Goal: Navigation & Orientation: Find specific page/section

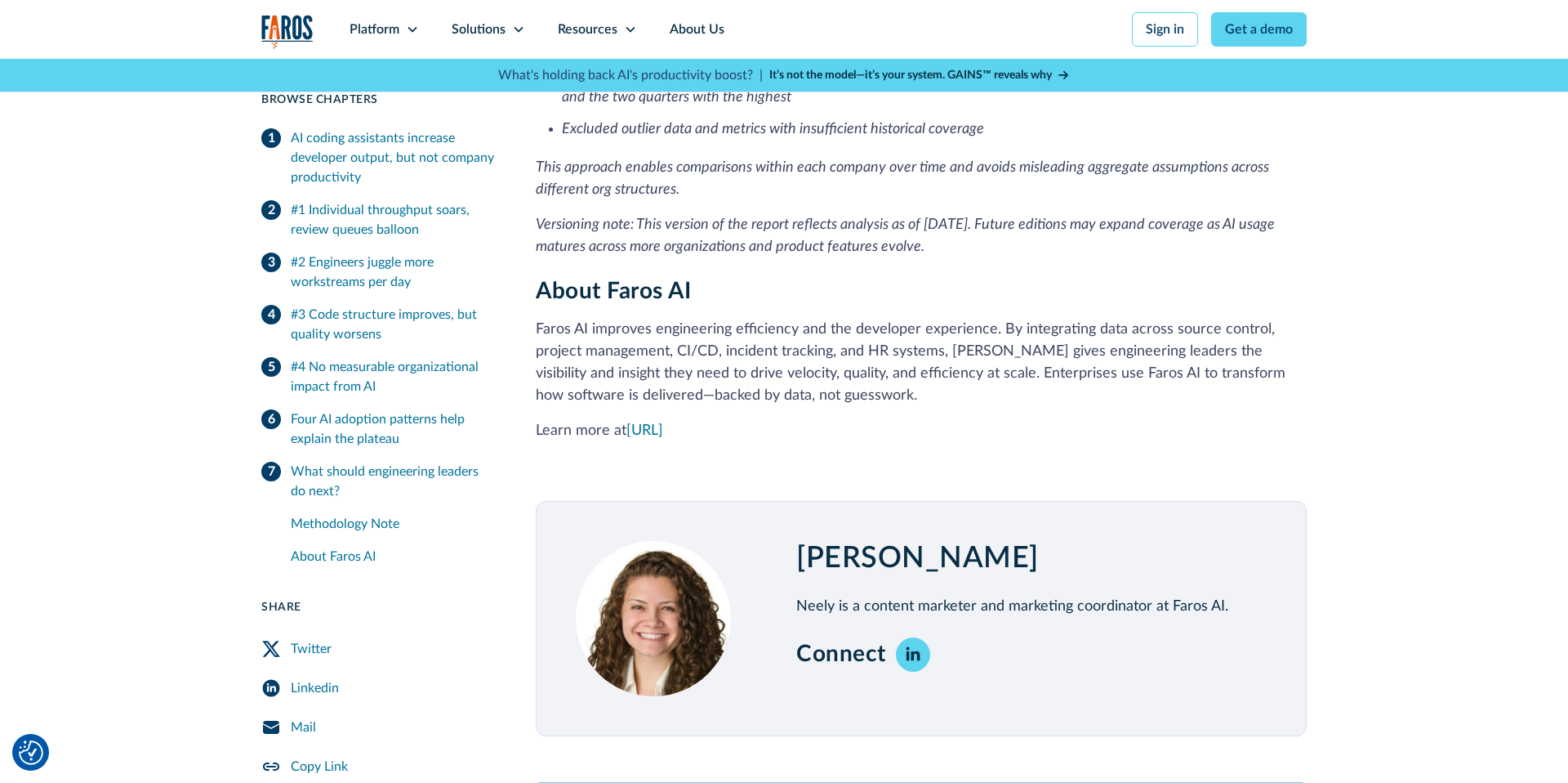
scroll to position [4927, 0]
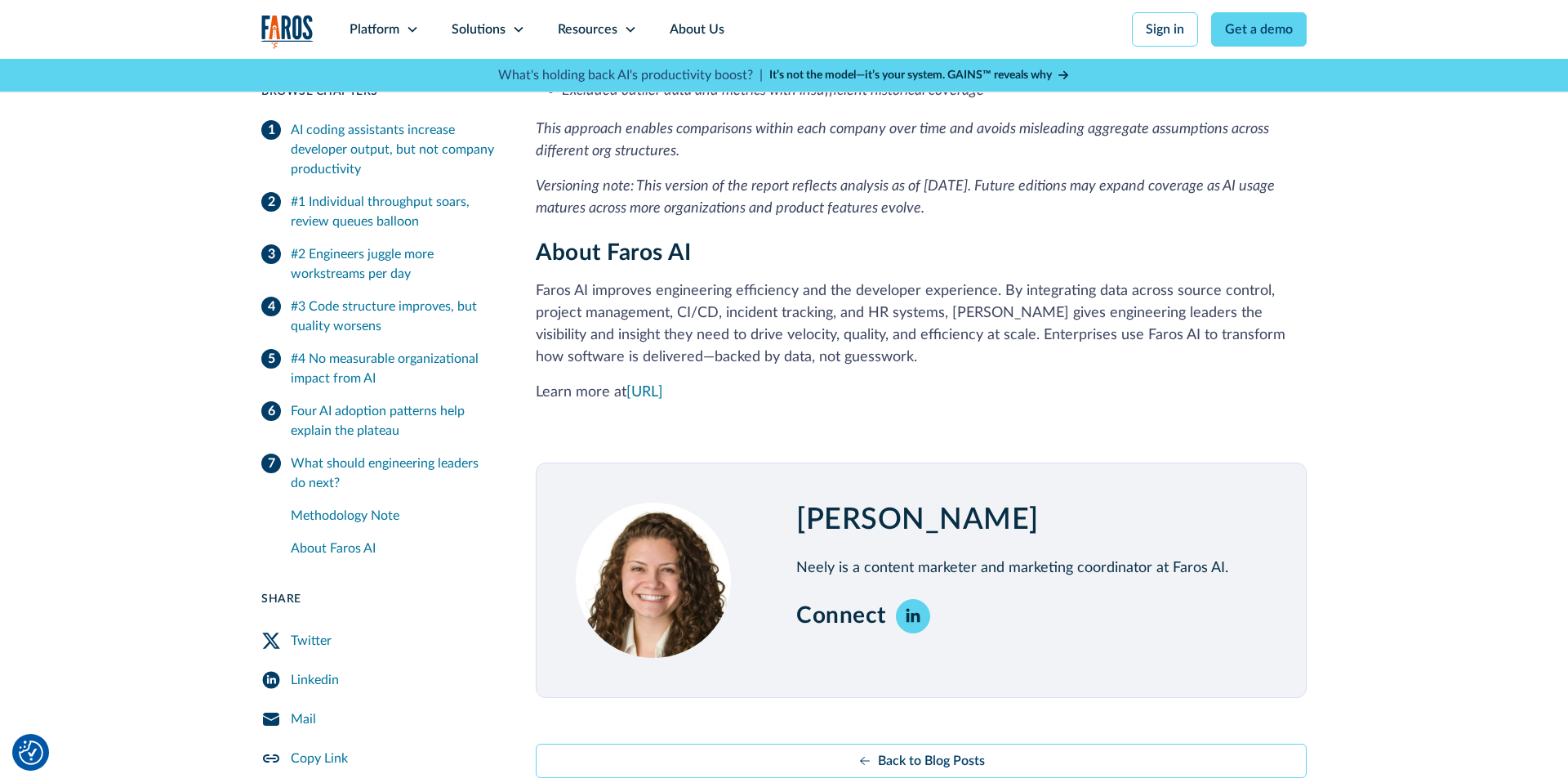
click at [299, 36] on img "home" at bounding box center [287, 30] width 52 height 33
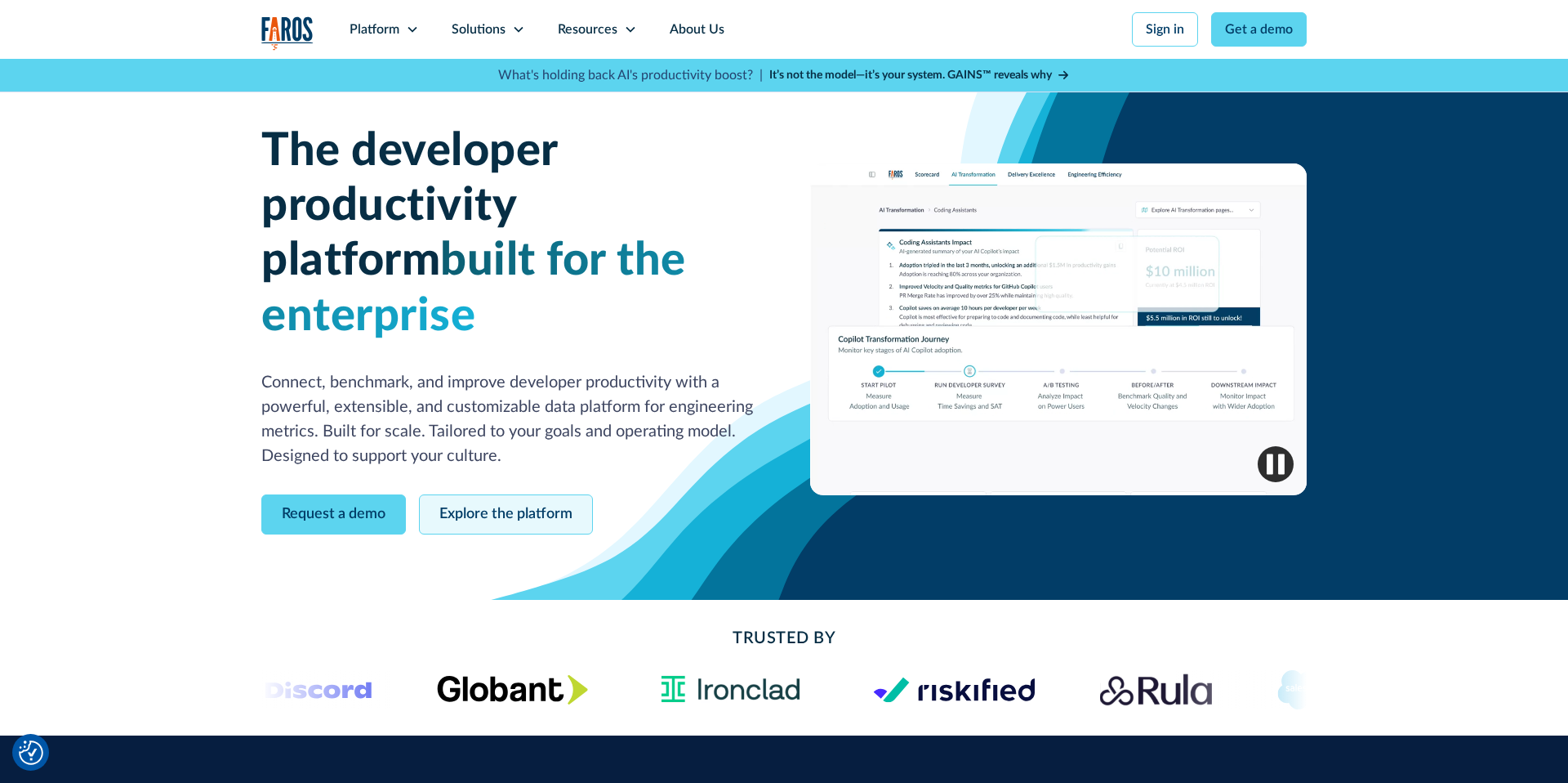
click at [554, 495] on link "Explore the platform" at bounding box center [506, 515] width 174 height 40
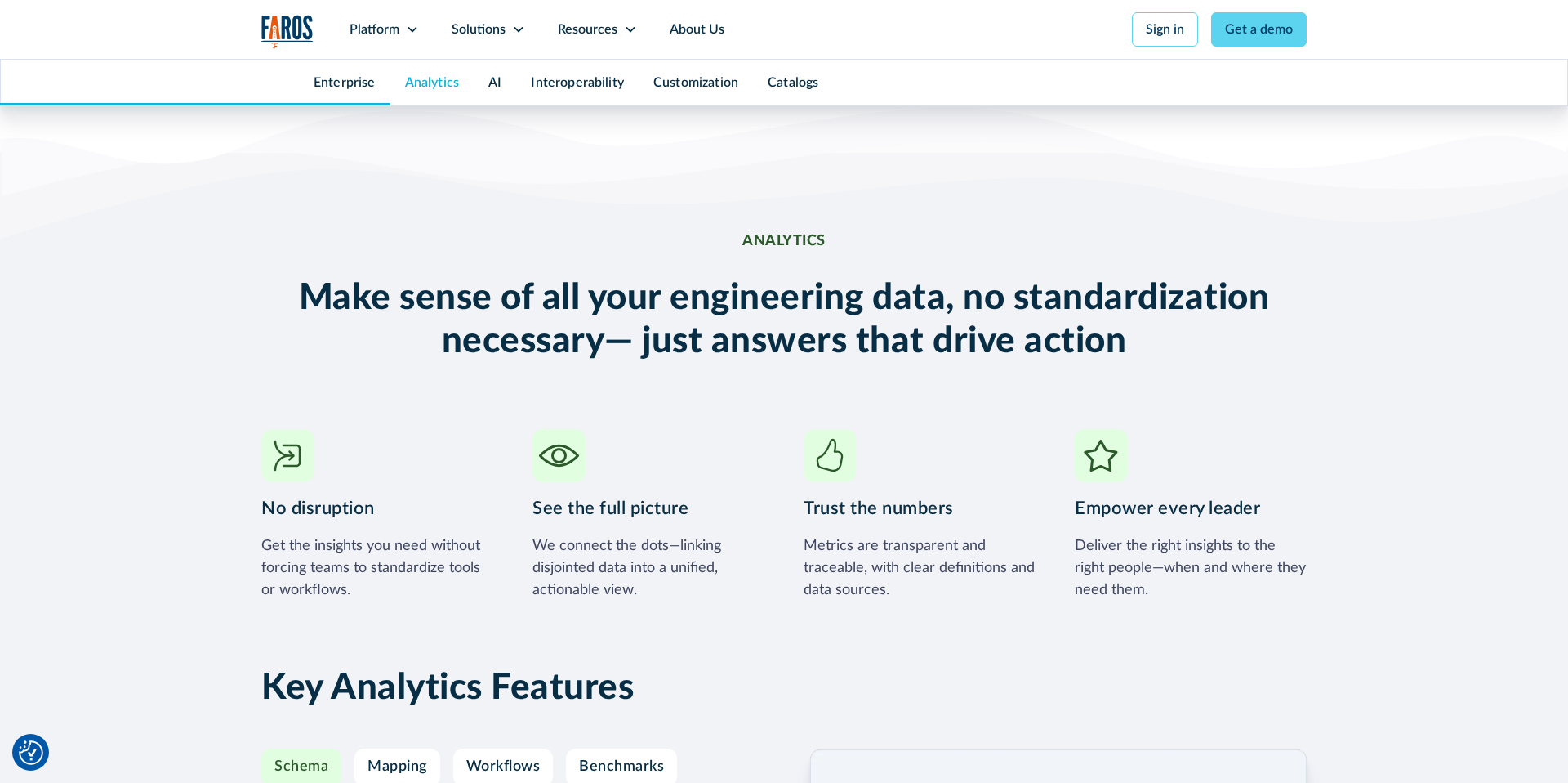
scroll to position [2452, 0]
